Goal: Task Accomplishment & Management: Complete application form

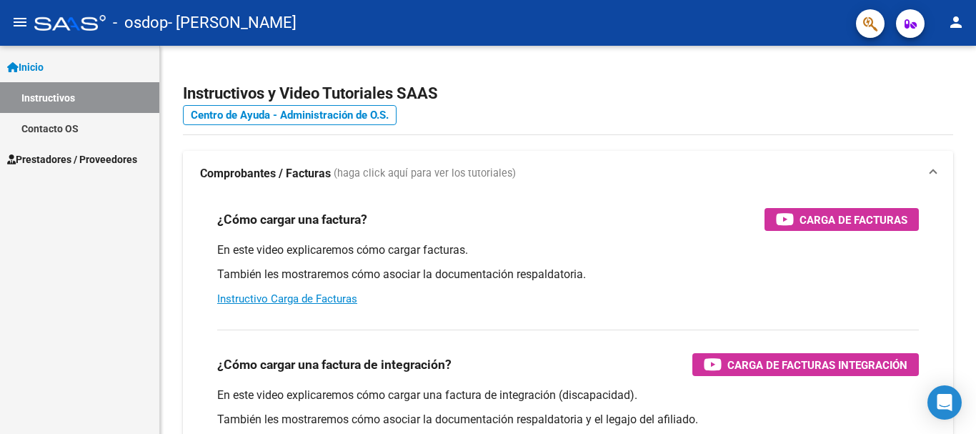
click at [100, 155] on span "Prestadores / Proveedores" at bounding box center [72, 159] width 130 height 16
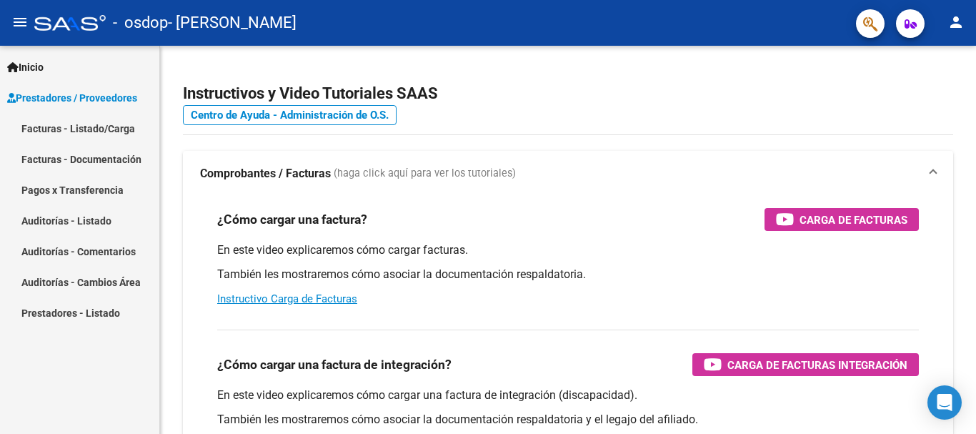
click at [115, 129] on link "Facturas - Listado/Carga" at bounding box center [79, 128] width 159 height 31
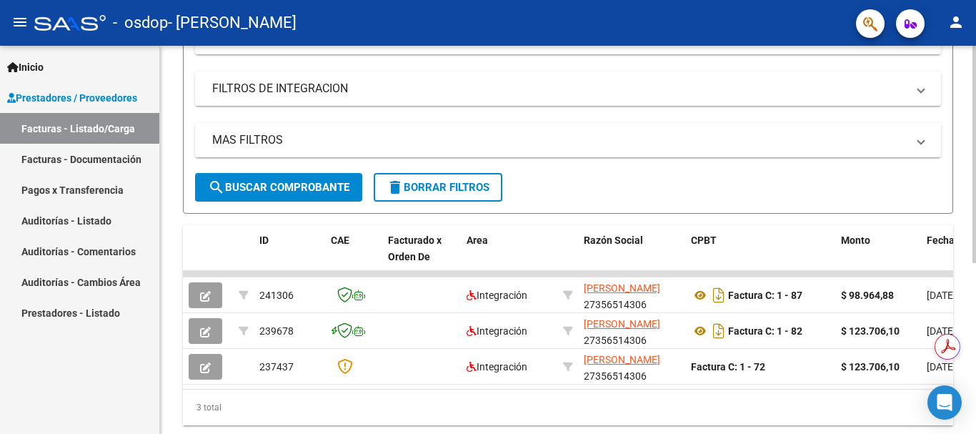
scroll to position [286, 0]
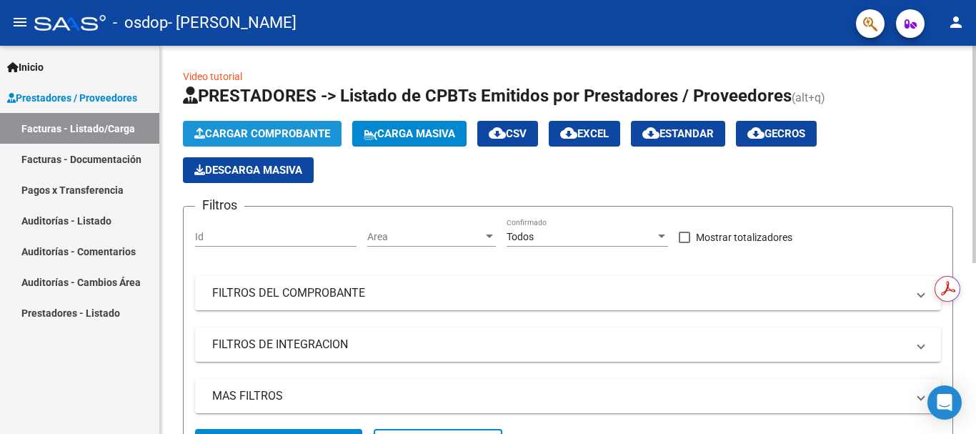
click at [229, 126] on button "Cargar Comprobante" at bounding box center [262, 134] width 159 height 26
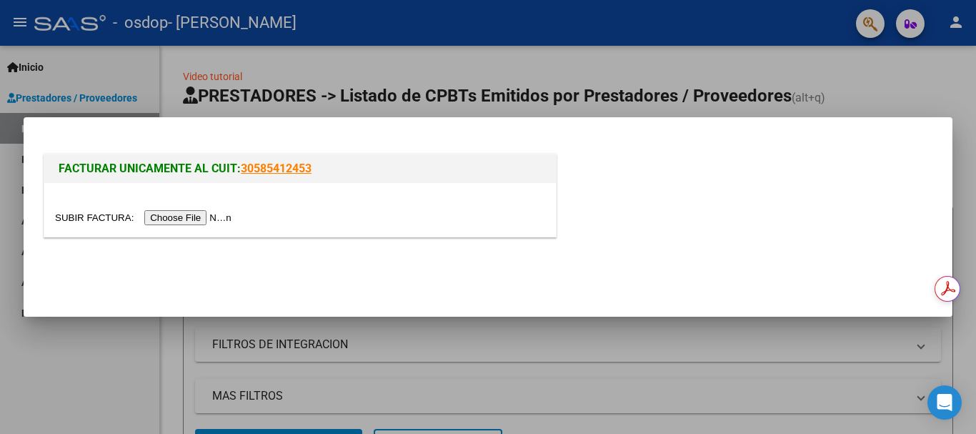
click at [189, 219] on input "file" at bounding box center [145, 217] width 181 height 15
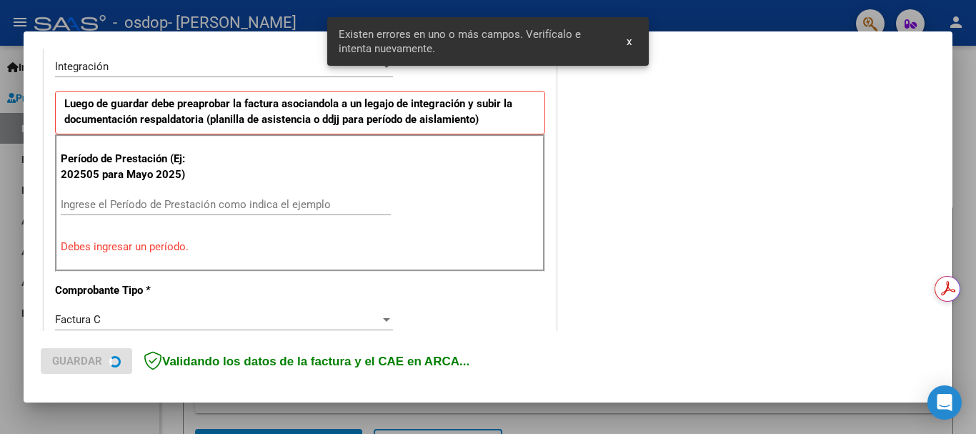
scroll to position [356, 0]
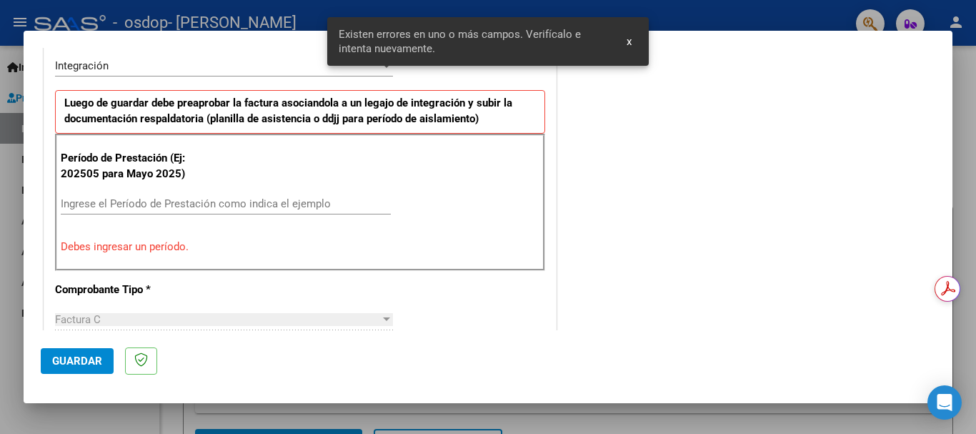
click at [306, 197] on input "Ingrese el Período de Prestación como indica el ejemplo" at bounding box center [226, 203] width 330 height 13
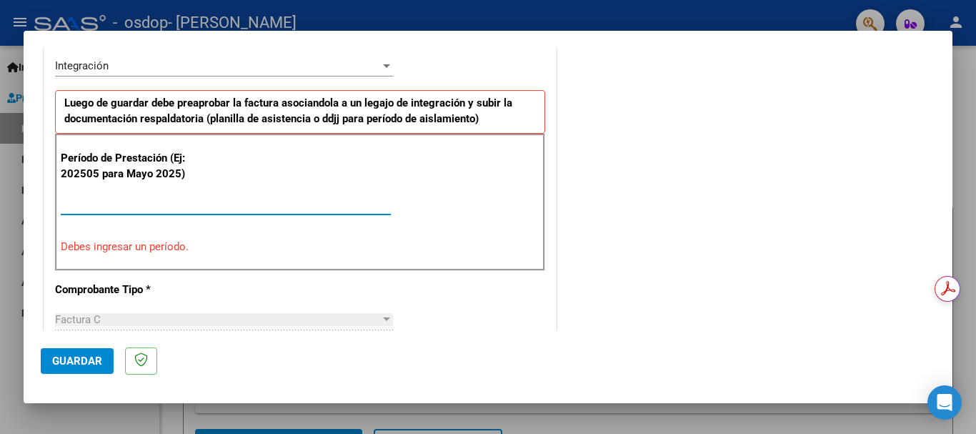
click at [309, 200] on input "Ingrese el Período de Prestación como indica el ejemplo" at bounding box center [226, 203] width 330 height 13
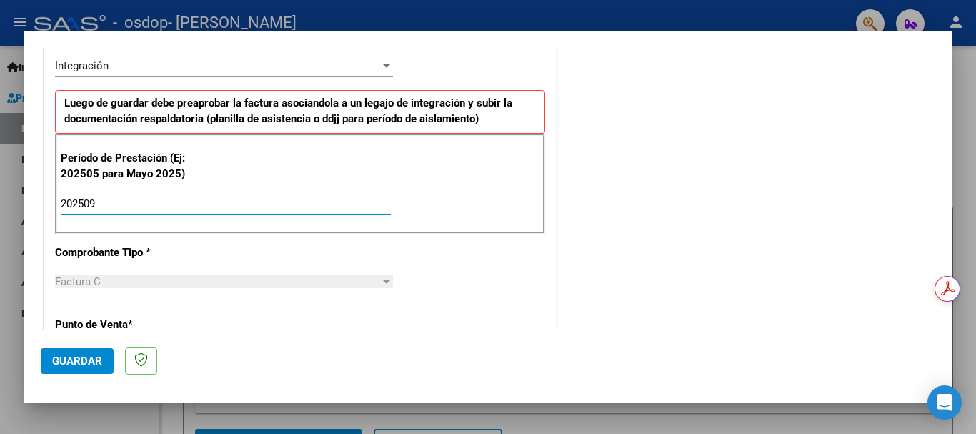
type input "202509"
click at [314, 256] on div "CUIT * 27-35651430-6 Ingresar CUIT ANALISIS PRESTADOR [PERSON_NAME] [PERSON_NAM…" at bounding box center [299, 407] width 511 height 1075
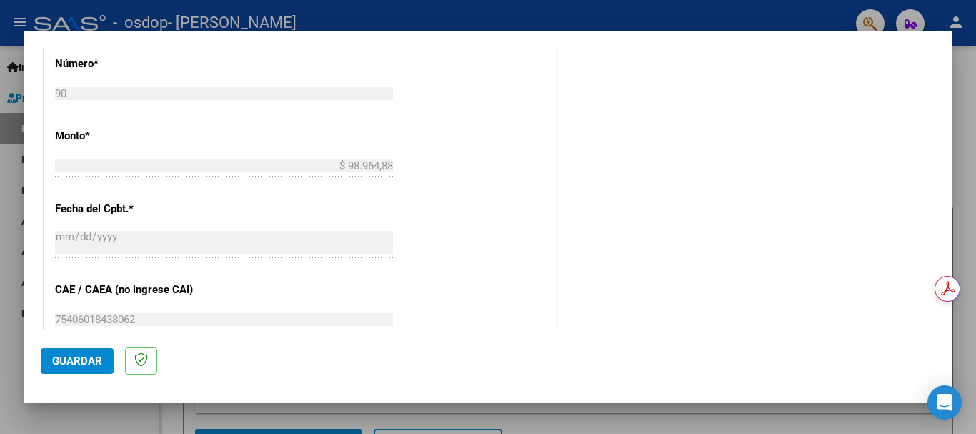
scroll to position [261, 0]
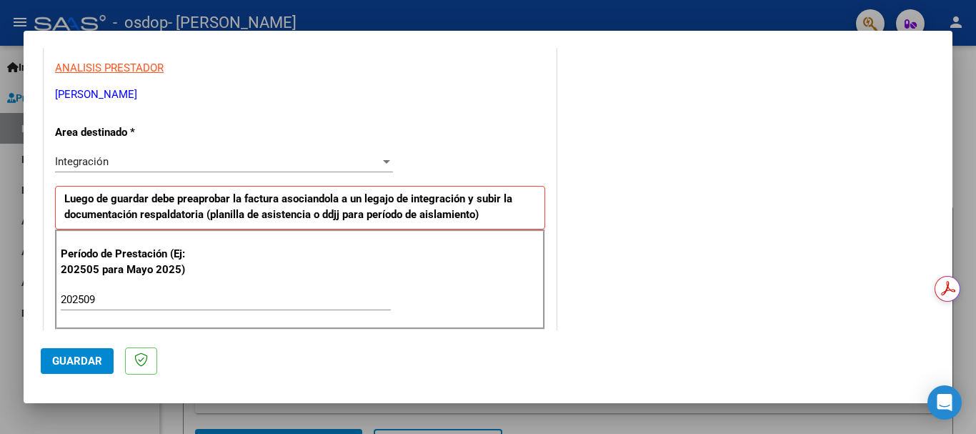
click at [50, 361] on button "Guardar" at bounding box center [77, 361] width 73 height 26
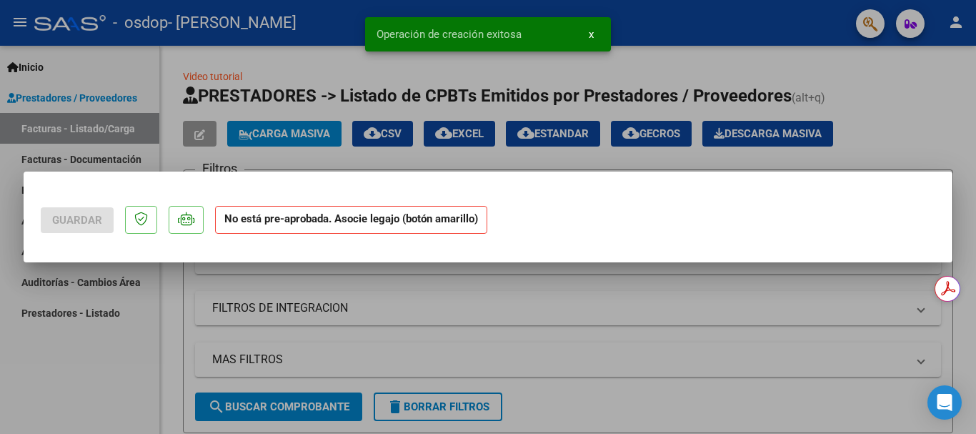
scroll to position [0, 0]
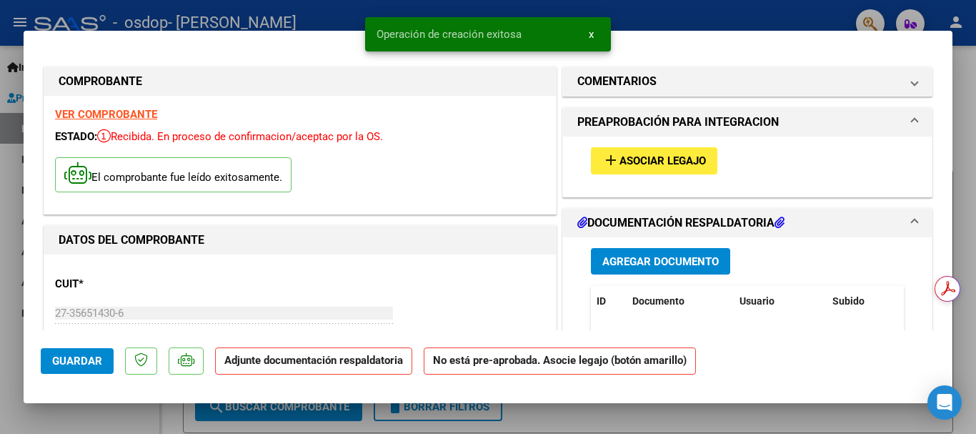
click at [644, 257] on span "Agregar Documento" at bounding box center [660, 261] width 116 height 13
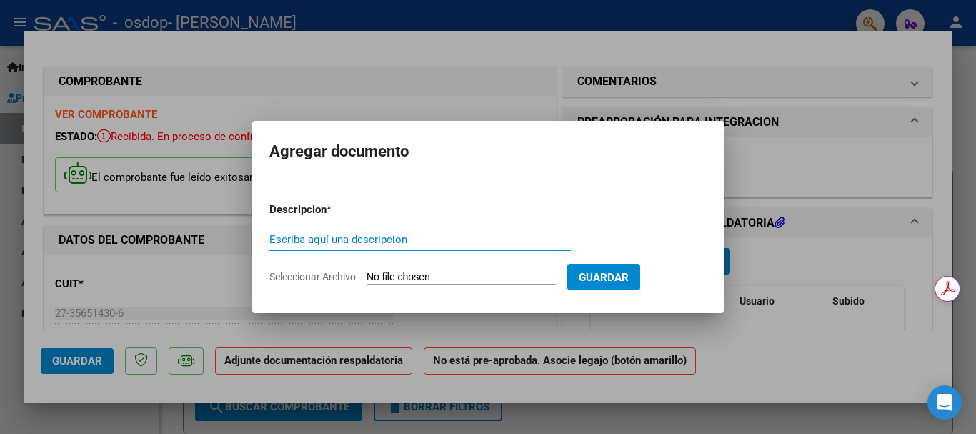
click at [407, 275] on input "Seleccionar Archivo" at bounding box center [460, 278] width 189 height 14
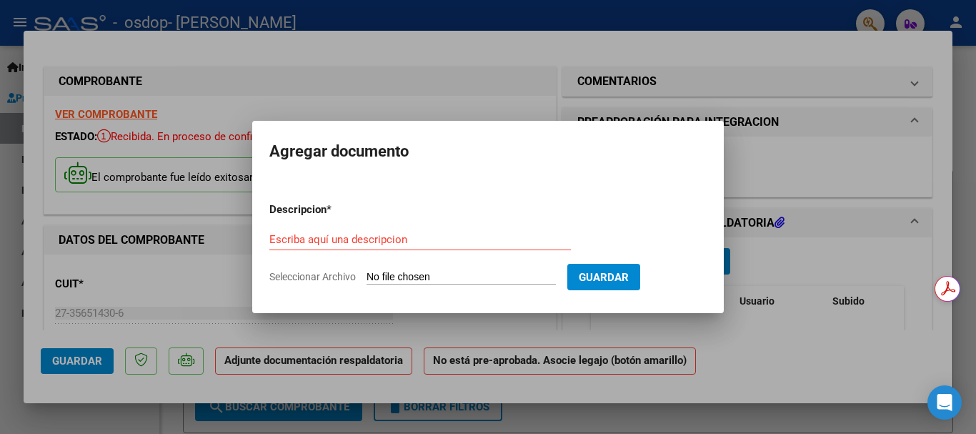
type input "C:\fakepath\PRESENTE [PERSON_NAME] SEPT.pdf"
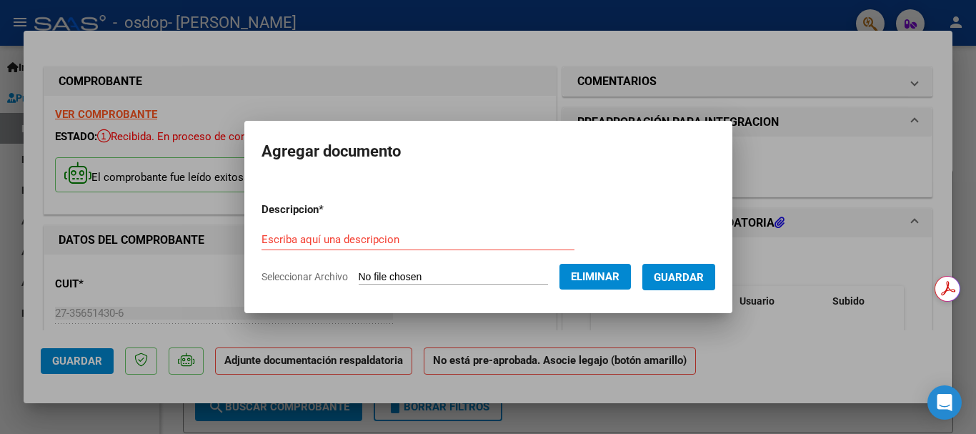
click at [445, 244] on input "Escriba aquí una descripcion" at bounding box center [417, 239] width 313 height 13
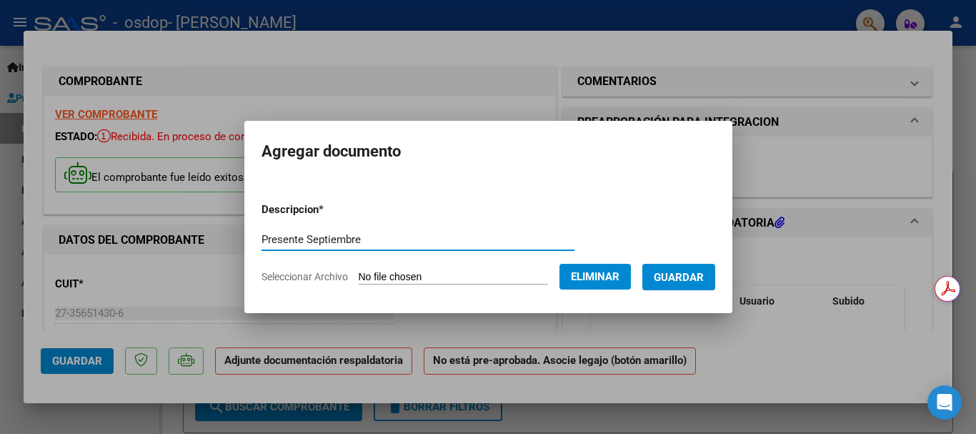
type input "Presente Septiembre"
click at [703, 276] on span "Guardar" at bounding box center [678, 277] width 50 height 13
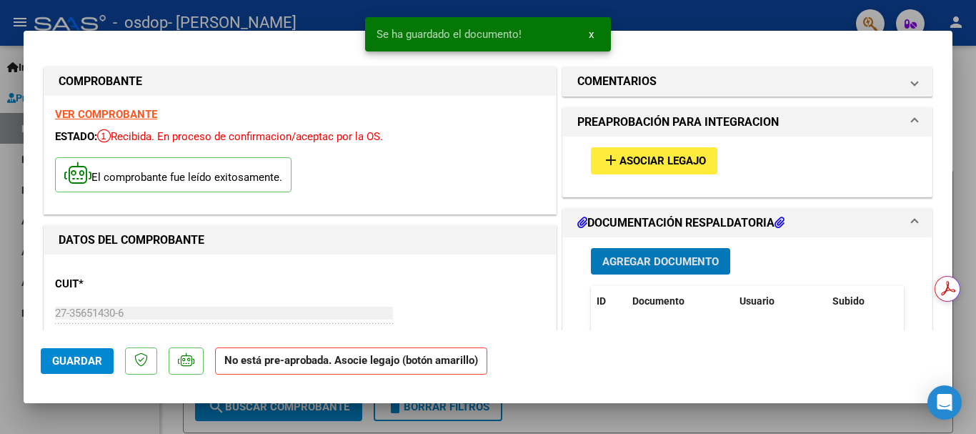
click at [683, 266] on span "Agregar Documento" at bounding box center [660, 261] width 116 height 13
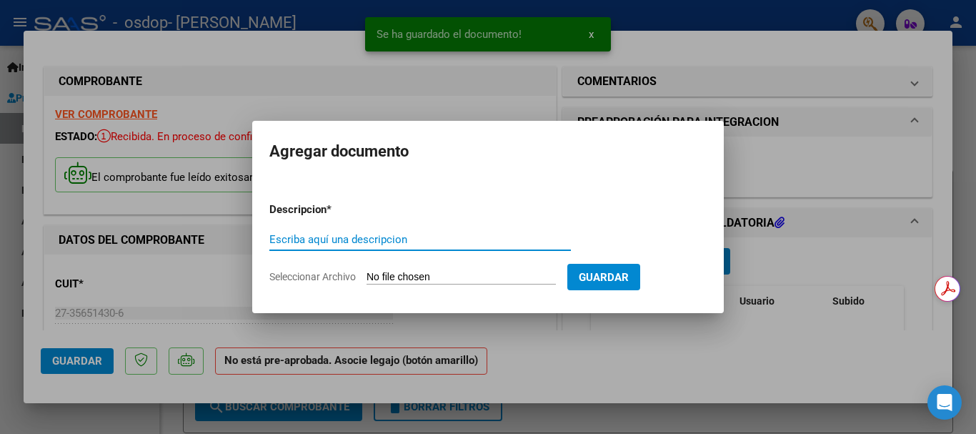
click at [477, 278] on input "Seleccionar Archivo" at bounding box center [460, 278] width 189 height 14
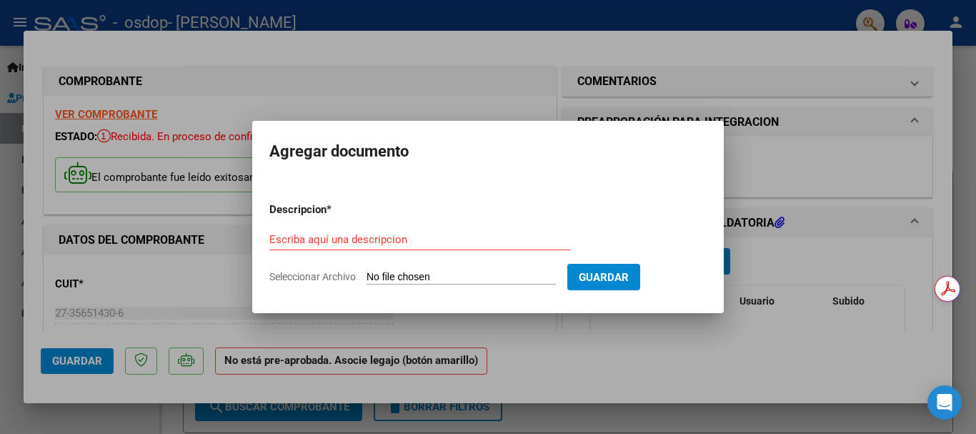
type input "C:\fakepath\RECIBO X SEPTIEMBRE.pdf"
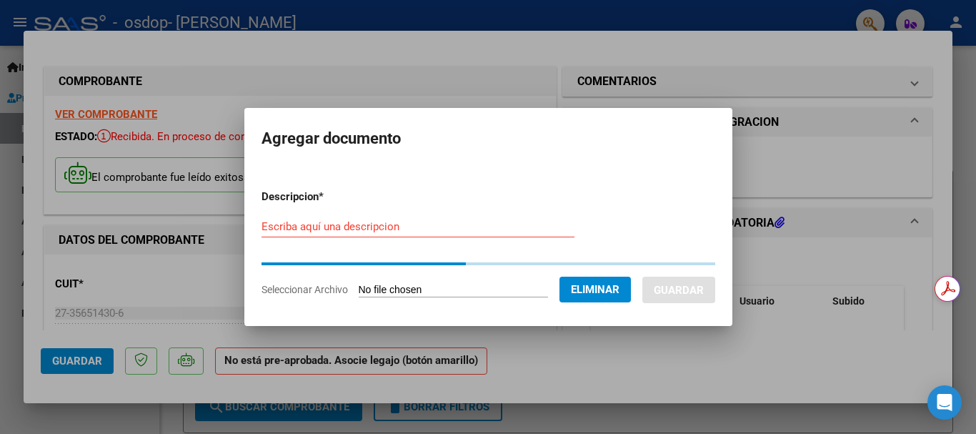
click at [386, 226] on input "Escriba aquí una descripcion" at bounding box center [417, 226] width 313 height 13
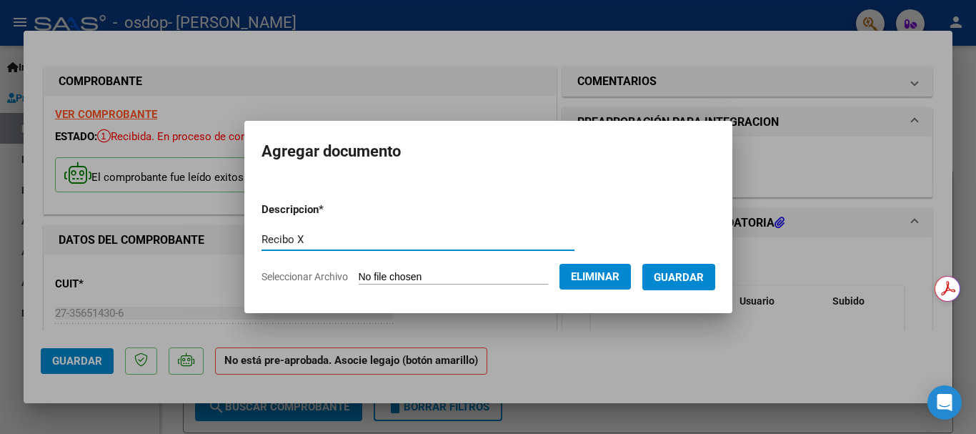
type input "Recibo X"
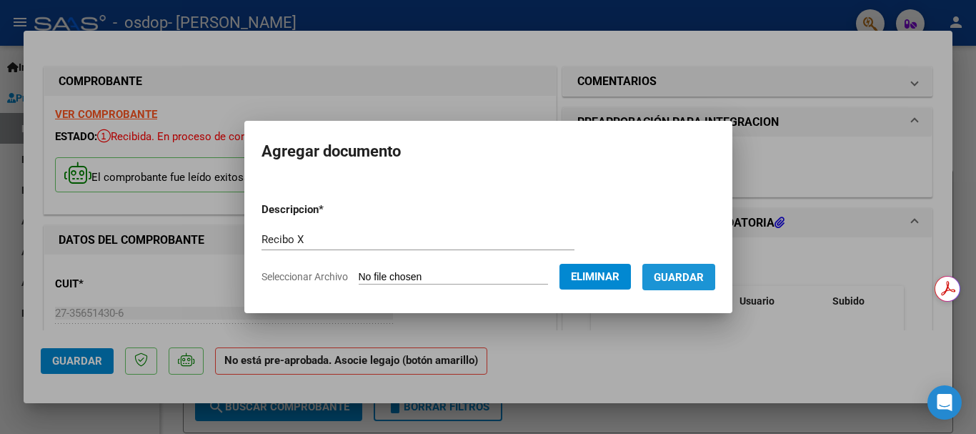
click at [683, 272] on span "Guardar" at bounding box center [678, 277] width 50 height 13
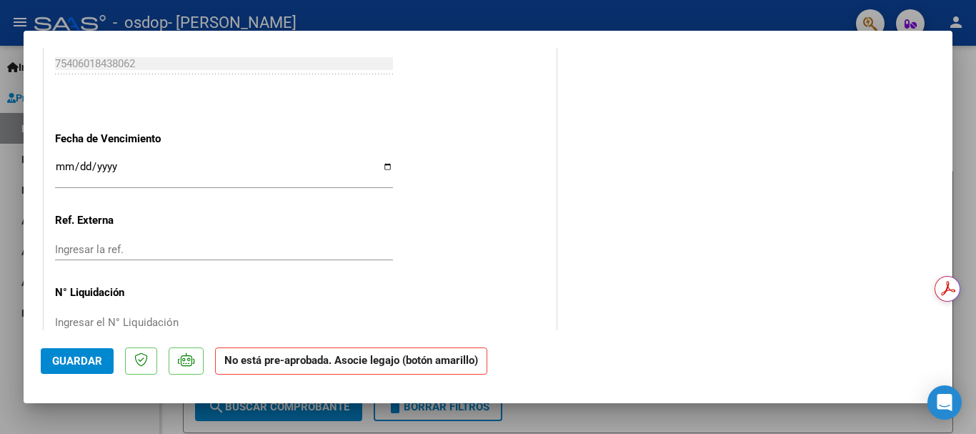
scroll to position [958, 0]
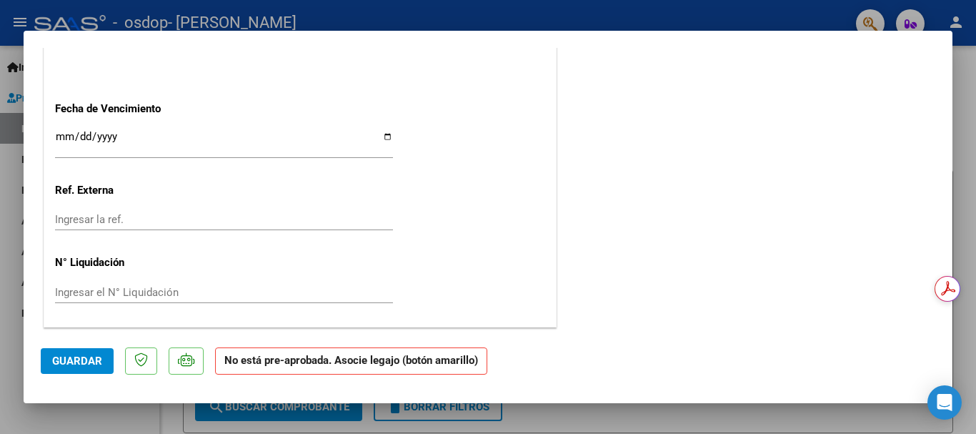
click at [67, 366] on span "Guardar" at bounding box center [77, 360] width 50 height 13
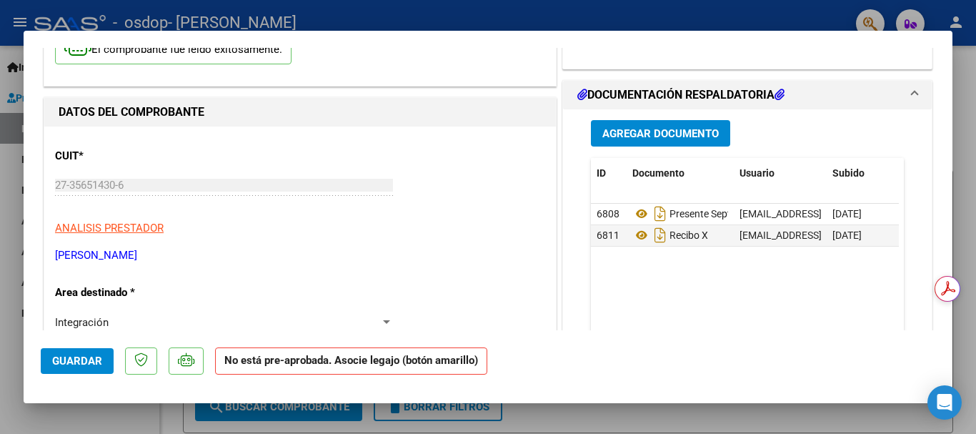
scroll to position [0, 0]
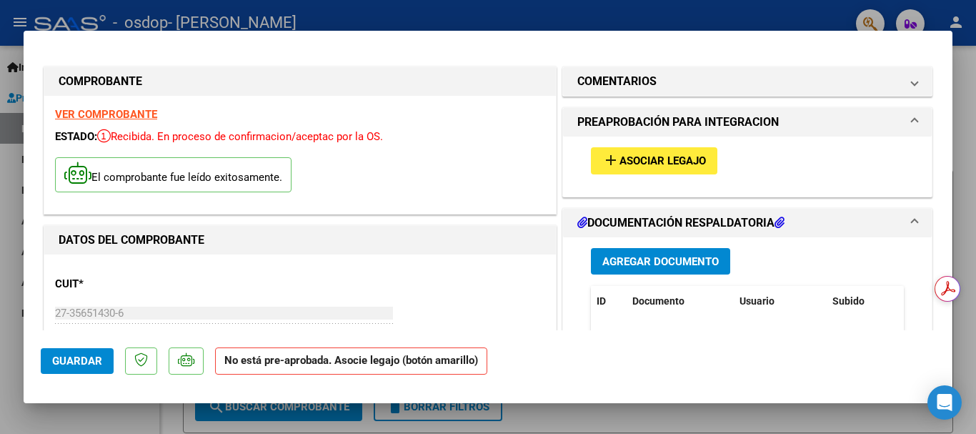
click at [963, 76] on div at bounding box center [488, 217] width 976 height 434
type input "$ 0,00"
